Goal: Information Seeking & Learning: Learn about a topic

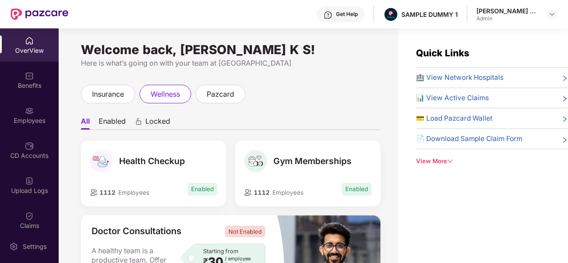
scroll to position [28, 0]
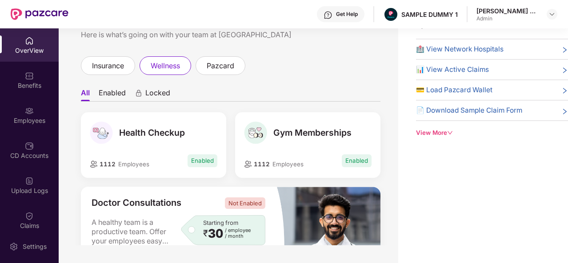
click at [126, 69] on div "insurance" at bounding box center [108, 65] width 54 height 19
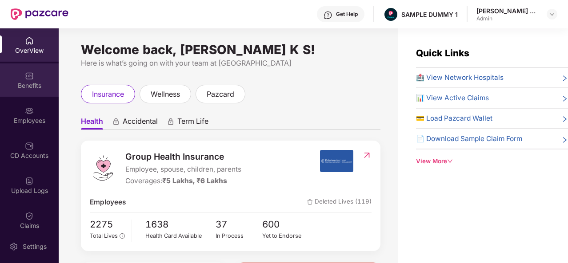
click at [40, 78] on div "Benefits" at bounding box center [29, 80] width 59 height 33
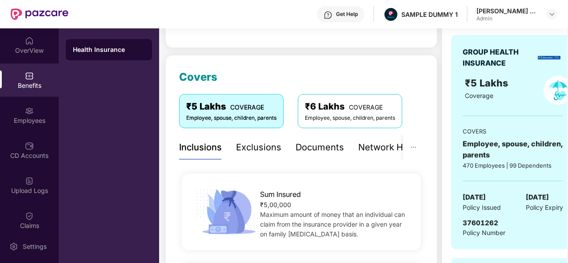
scroll to position [101, 0]
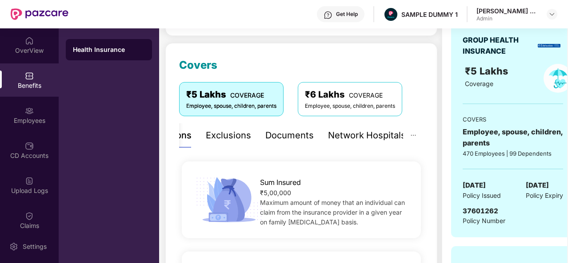
click at [377, 137] on div "Network Hospitals" at bounding box center [367, 136] width 78 height 14
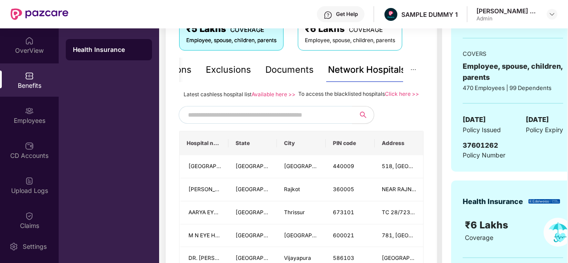
scroll to position [167, 0]
click at [264, 121] on input "text" at bounding box center [264, 114] width 152 height 13
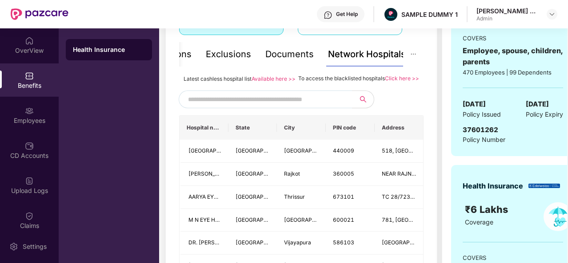
scroll to position [175, 0]
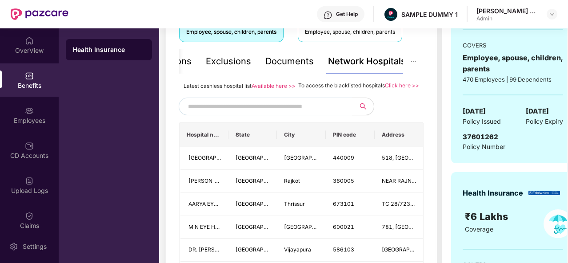
click at [283, 113] on input "text" at bounding box center [264, 106] width 152 height 13
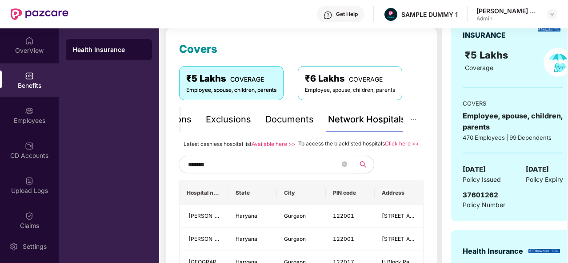
scroll to position [115, 0]
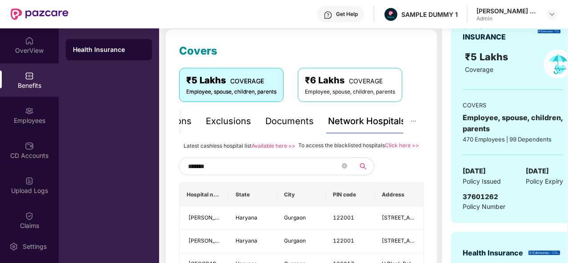
type input "*******"
click at [285, 120] on div "Documents" at bounding box center [289, 122] width 48 height 14
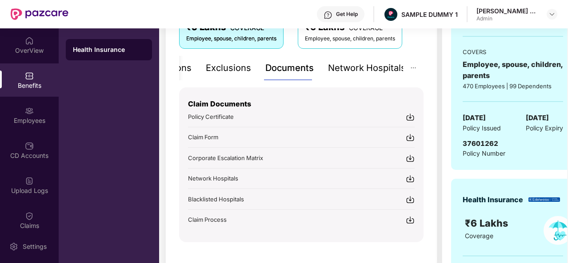
scroll to position [167, 0]
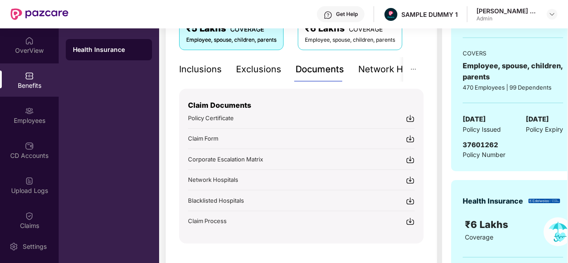
click at [202, 64] on div "Inclusions" at bounding box center [200, 70] width 43 height 14
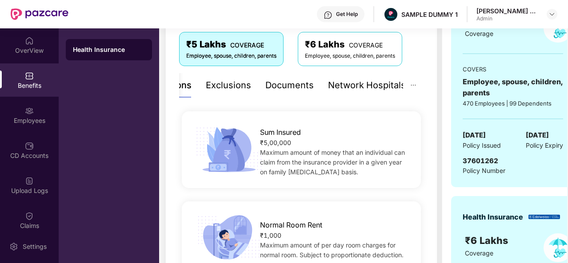
scroll to position [151, 0]
click at [246, 90] on div "Exclusions" at bounding box center [228, 86] width 45 height 14
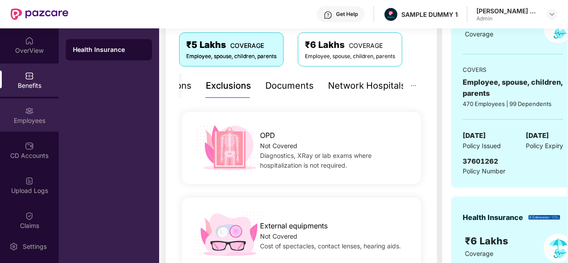
click at [36, 115] on div "Employees" at bounding box center [29, 115] width 59 height 33
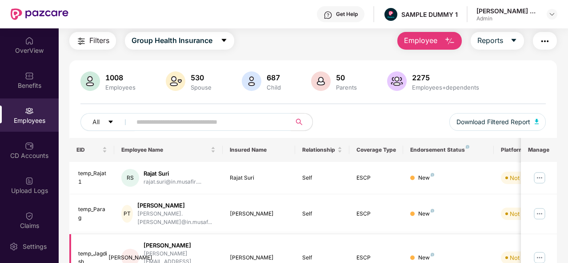
scroll to position [0, 0]
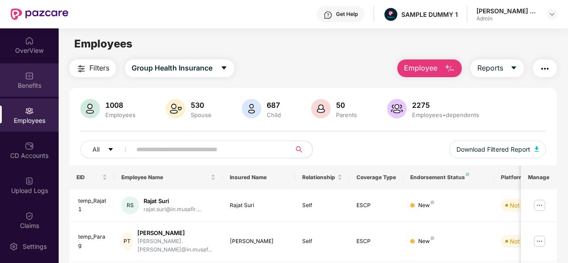
click at [29, 87] on div "Benefits" at bounding box center [29, 85] width 59 height 9
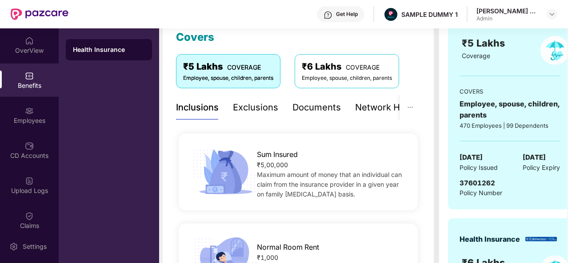
scroll to position [0, 4]
click at [42, 118] on div "Employees" at bounding box center [29, 120] width 59 height 9
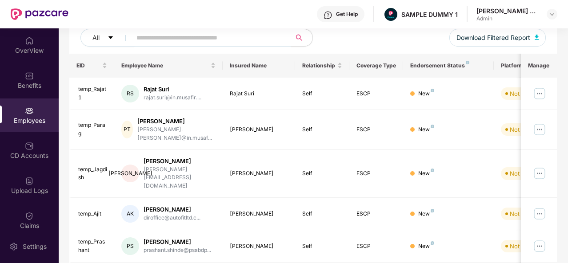
scroll to position [129, 0]
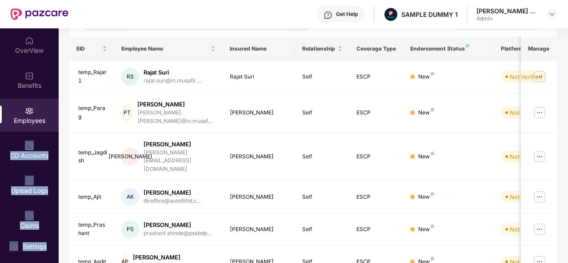
drag, startPoint x: 42, startPoint y: 118, endPoint x: 180, endPoint y: 30, distance: 163.4
click at [180, 30] on div "OverView Benefits Employees CD Accounts Upload Logs Claims Claim Analysis Stepa…" at bounding box center [284, 145] width 568 height 235
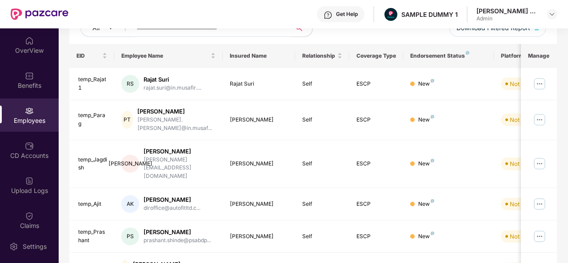
click at [180, 30] on input "text" at bounding box center [207, 27] width 143 height 13
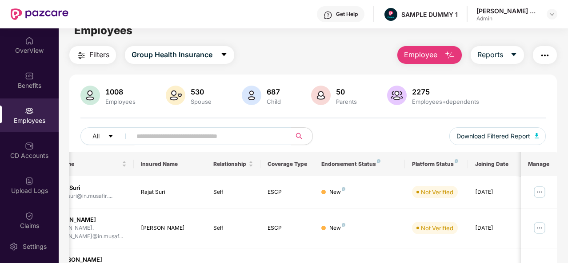
scroll to position [0, 0]
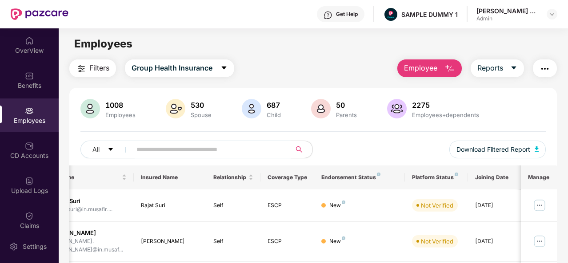
click at [447, 66] on img "button" at bounding box center [449, 69] width 11 height 11
click at [367, 26] on div "Get Help SAMPLE DUMMY 1 Greeshma K S Admin" at bounding box center [312, 14] width 488 height 28
click at [36, 151] on div "CD Accounts" at bounding box center [29, 150] width 59 height 33
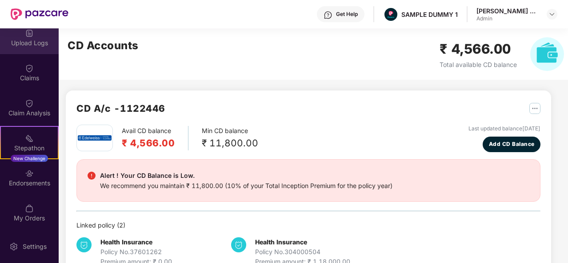
scroll to position [147, 0]
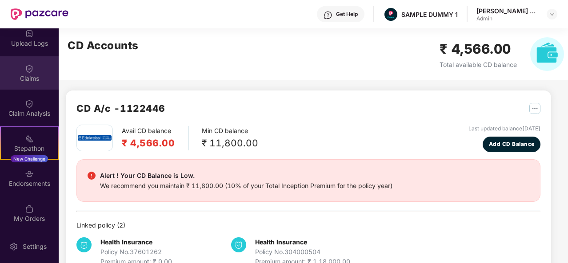
click at [36, 75] on div "Claims" at bounding box center [29, 78] width 59 height 9
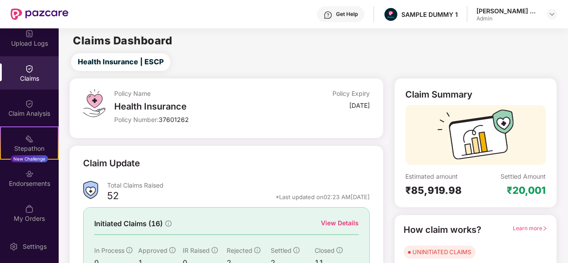
click at [351, 221] on div "View Details" at bounding box center [340, 223] width 38 height 10
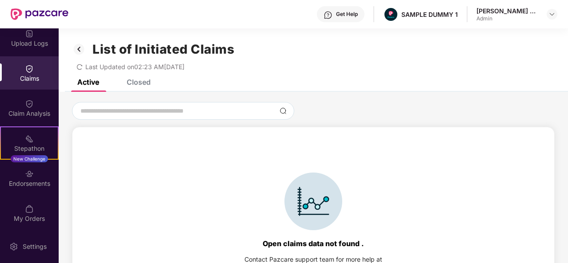
click at [149, 80] on div "Closed" at bounding box center [139, 82] width 24 height 9
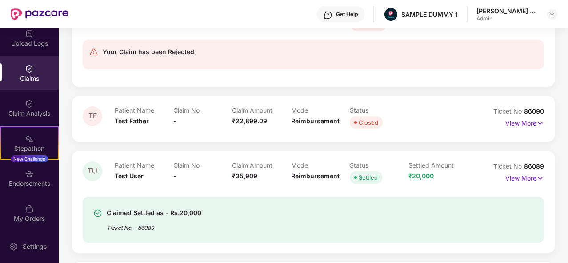
scroll to position [507, 0]
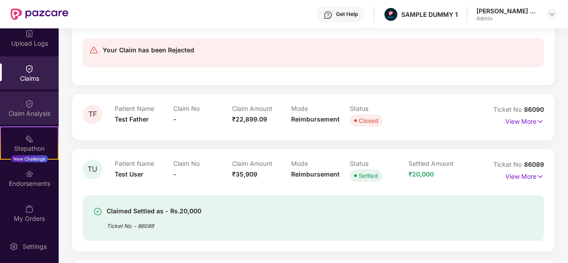
click at [47, 106] on div "Claim Analysis" at bounding box center [29, 107] width 59 height 33
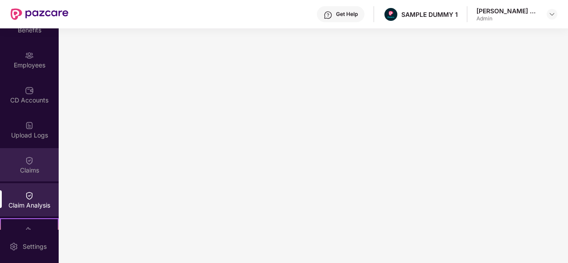
scroll to position [0, 0]
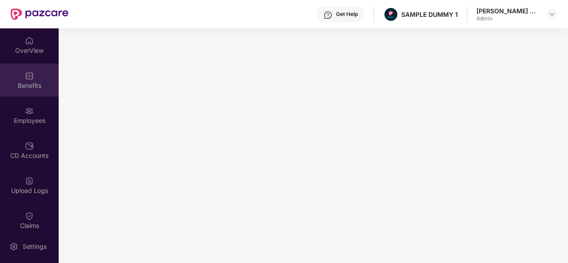
click at [32, 64] on div "Benefits" at bounding box center [29, 80] width 59 height 33
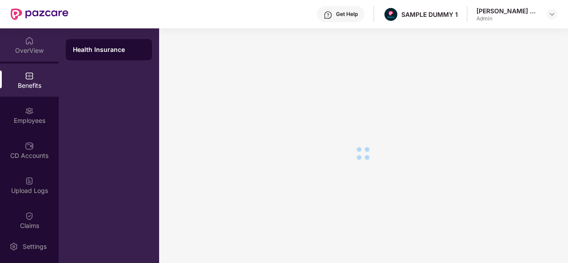
click at [32, 49] on div "OverView" at bounding box center [29, 50] width 59 height 9
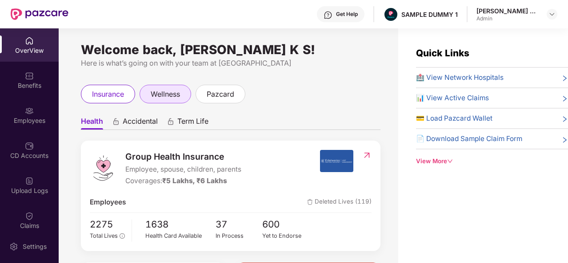
click at [158, 99] on span "wellness" at bounding box center [165, 94] width 29 height 11
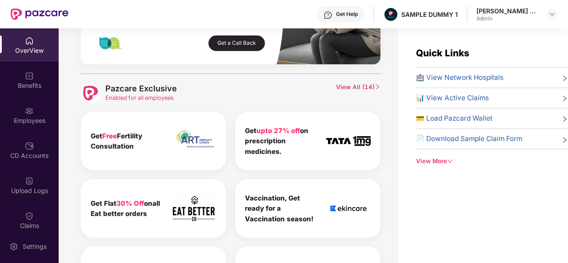
scroll to position [392, 0]
click at [350, 82] on div "Pazcare Exclusive Enabled for all employees View All ( 14 ) Get Free Fertility …" at bounding box center [230, 191] width 299 height 235
click at [351, 83] on span "View All ( 14 )" at bounding box center [358, 93] width 44 height 20
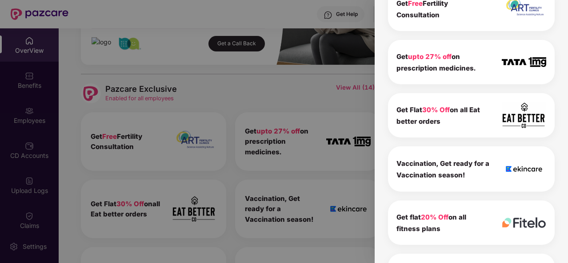
scroll to position [0, 0]
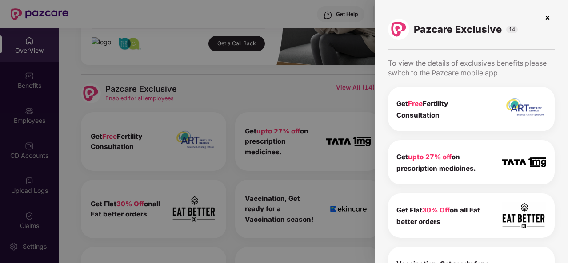
click at [543, 19] on img at bounding box center [547, 18] width 14 height 14
